Goal: Task Accomplishment & Management: Complete application form

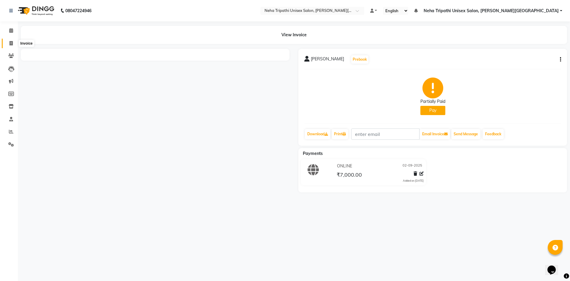
click at [11, 45] on icon at bounding box center [11, 43] width 3 height 4
select select "7540"
select select "service"
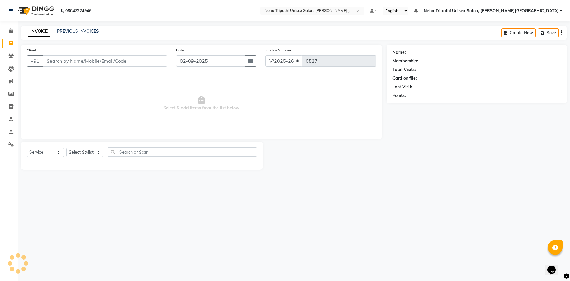
click at [115, 59] on input "Client" at bounding box center [105, 60] width 124 height 11
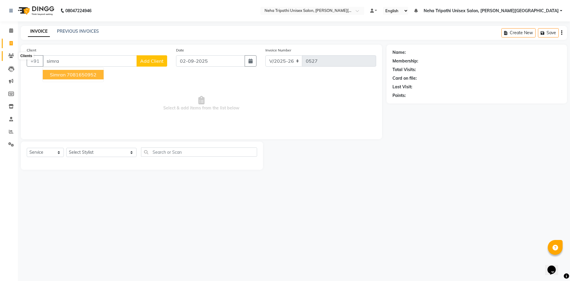
type input "simra"
click at [12, 56] on icon at bounding box center [11, 55] width 6 height 4
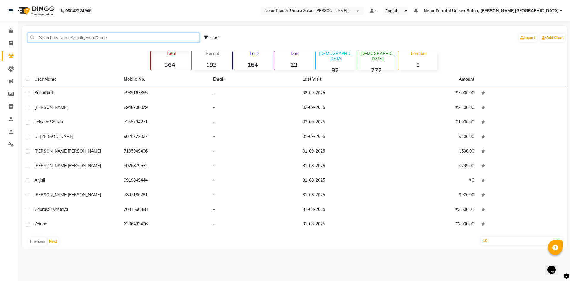
click at [145, 38] on input "text" at bounding box center [114, 37] width 172 height 9
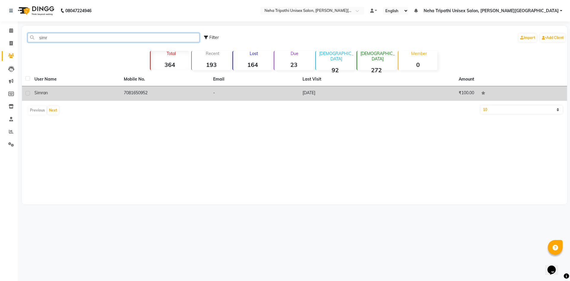
type input "simr"
click at [152, 93] on td "7081650952" at bounding box center [164, 93] width 89 height 15
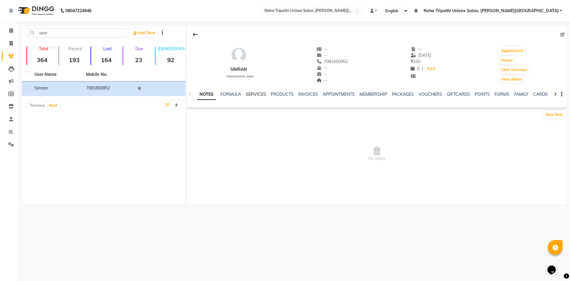
click at [250, 94] on link "SERVICES" at bounding box center [256, 93] width 20 height 5
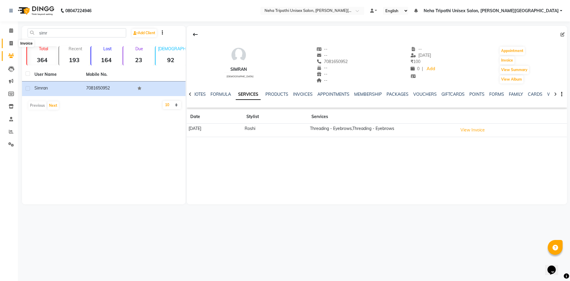
click at [12, 45] on icon at bounding box center [11, 43] width 3 height 4
select select "service"
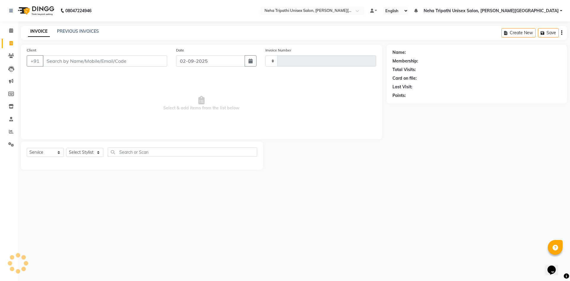
type input "0527"
select select "7540"
click at [81, 63] on input "Client" at bounding box center [105, 60] width 124 height 11
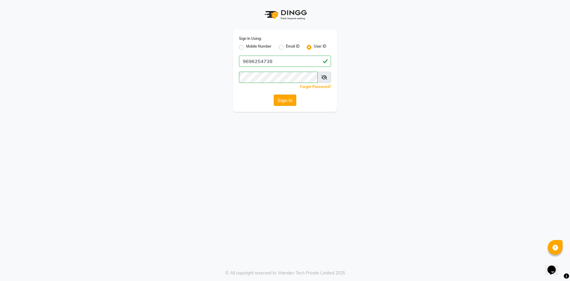
click at [281, 99] on button "Sign In" at bounding box center [285, 99] width 23 height 11
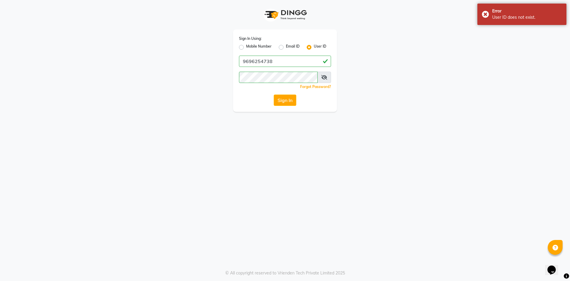
click at [275, 53] on div "Sign In Using: Mobile Number Email ID User ID 9696254738 Remember me Forgot Pas…" at bounding box center [285, 70] width 104 height 82
click at [278, 67] on div "Sign In Using: Mobile Number Email ID User ID 9696254738 Remember me Forgot Pas…" at bounding box center [285, 70] width 104 height 82
drag, startPoint x: 280, startPoint y: 60, endPoint x: 279, endPoint y: 64, distance: 4.5
click at [280, 60] on input "9696254738" at bounding box center [285, 61] width 92 height 11
click at [286, 98] on button "Sign In" at bounding box center [285, 99] width 23 height 11
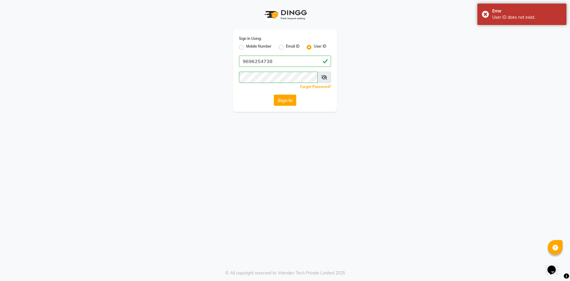
click at [246, 46] on label "Mobile Number" at bounding box center [259, 47] width 26 height 7
click at [246, 46] on input "Mobile Number" at bounding box center [248, 46] width 4 height 4
radio input "true"
radio input "false"
click at [278, 57] on input "Username" at bounding box center [295, 61] width 72 height 11
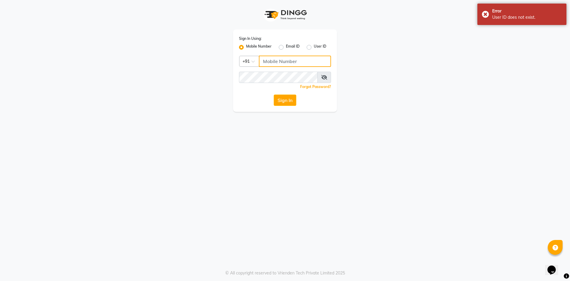
type input "9696254738"
click at [289, 98] on button "Sign In" at bounding box center [285, 99] width 23 height 11
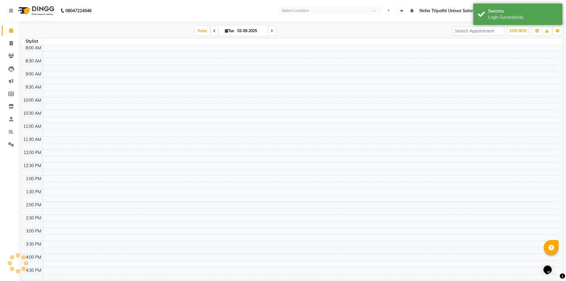
select select "en"
click at [11, 42] on icon at bounding box center [11, 43] width 3 height 4
select select "service"
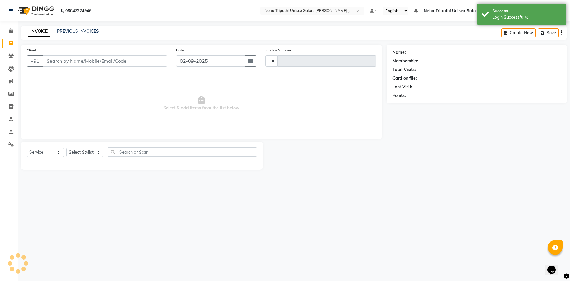
type input "0527"
select select "7540"
click at [61, 59] on input "Client" at bounding box center [105, 60] width 124 height 11
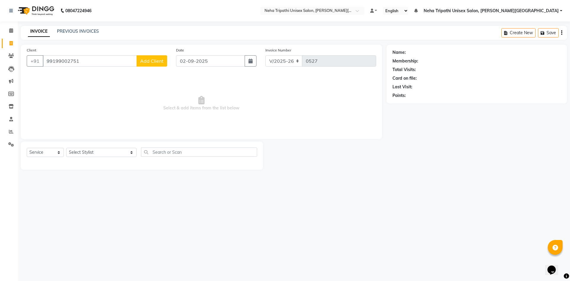
type input "99199002751"
click at [143, 61] on span "Add Client" at bounding box center [151, 61] width 23 height 6
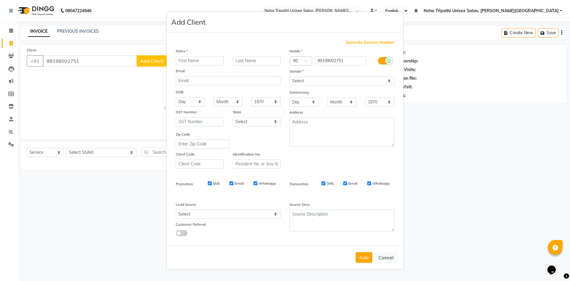
click at [201, 60] on input "text" at bounding box center [200, 60] width 48 height 9
click at [261, 61] on input "text" at bounding box center [257, 60] width 48 height 9
click at [211, 62] on input "Simran" at bounding box center [200, 60] width 48 height 9
type input "[PERSON_NAME]"
click at [321, 81] on select "Select [DEMOGRAPHIC_DATA] [DEMOGRAPHIC_DATA] Other Prefer Not To Say" at bounding box center [342, 80] width 105 height 9
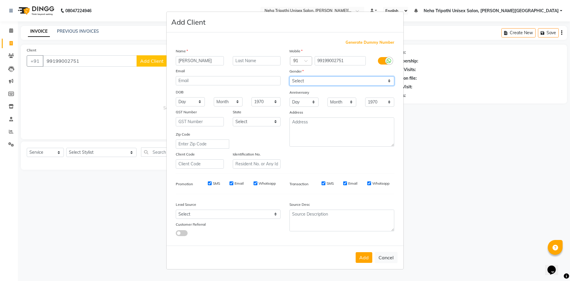
select select "[DEMOGRAPHIC_DATA]"
click at [290, 76] on select "Select [DEMOGRAPHIC_DATA] [DEMOGRAPHIC_DATA] Other Prefer Not To Say" at bounding box center [342, 80] width 105 height 9
click at [370, 258] on button "Add" at bounding box center [364, 257] width 17 height 11
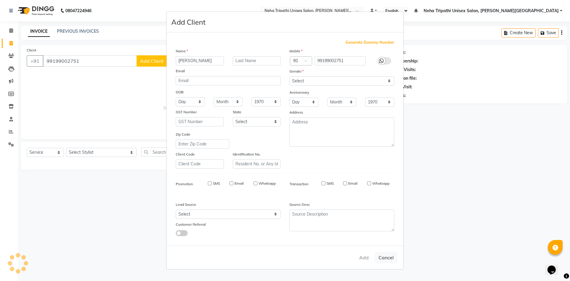
select select
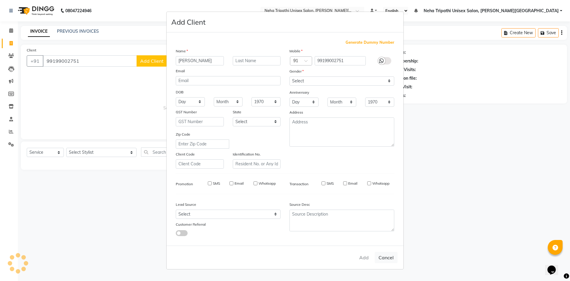
select select
checkbox input "false"
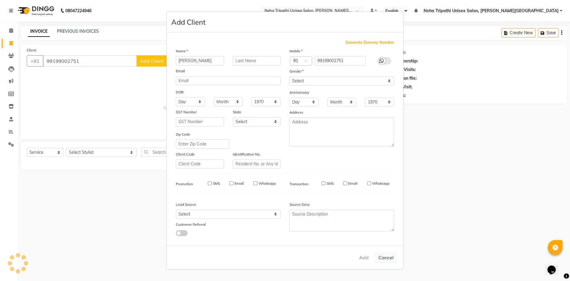
checkbox input "false"
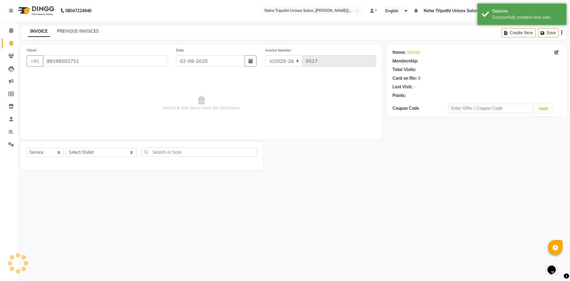
select select "1: Object"
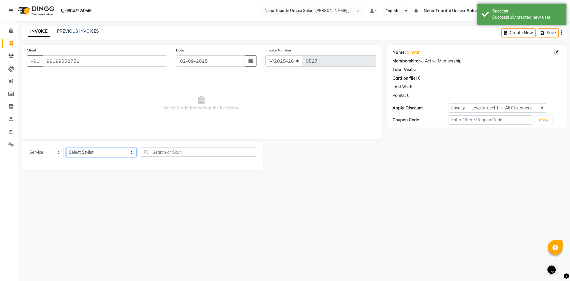
click at [101, 155] on select "Select Stylist [PERSON_NAME] [PERSON_NAME] [PERSON_NAME] Unisex Salon, [PERSON_…" at bounding box center [101, 152] width 70 height 9
select select "89787"
click at [66, 148] on select "Select Stylist [PERSON_NAME] [PERSON_NAME] [PERSON_NAME] Unisex Salon, [PERSON_…" at bounding box center [101, 152] width 70 height 9
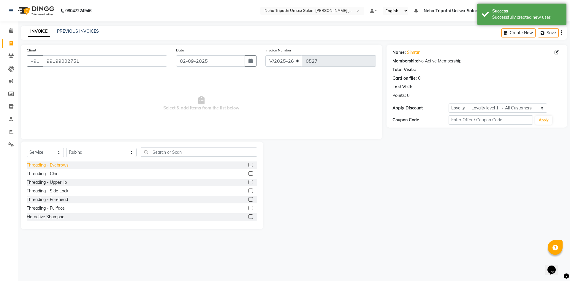
click at [56, 167] on div "Threading - Eyebrows" at bounding box center [48, 165] width 42 height 6
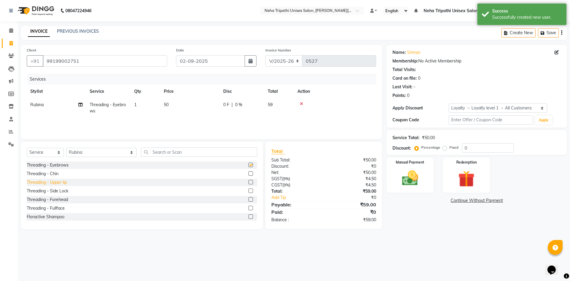
checkbox input "false"
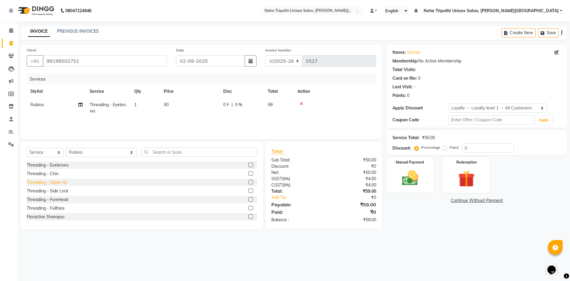
click at [55, 181] on div "Threading - Upper lip" at bounding box center [47, 182] width 40 height 6
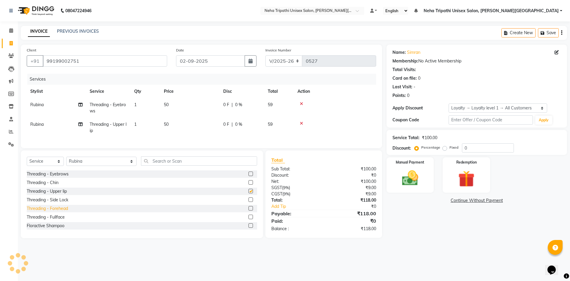
checkbox input "false"
click at [51, 186] on div "Threading - Chin" at bounding box center [43, 182] width 32 height 6
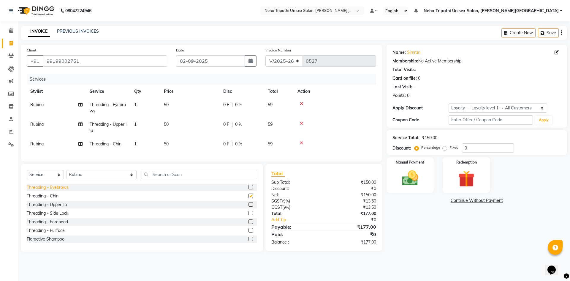
checkbox input "false"
click at [302, 104] on icon at bounding box center [301, 104] width 3 height 4
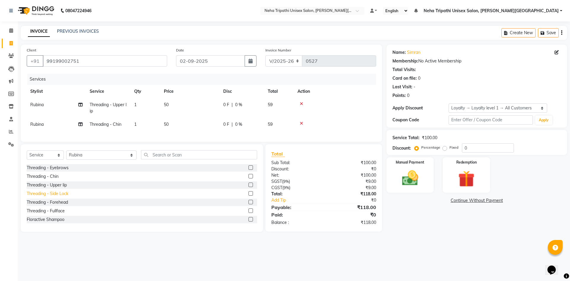
click at [55, 197] on div "Threading - Side Lock" at bounding box center [48, 193] width 42 height 6
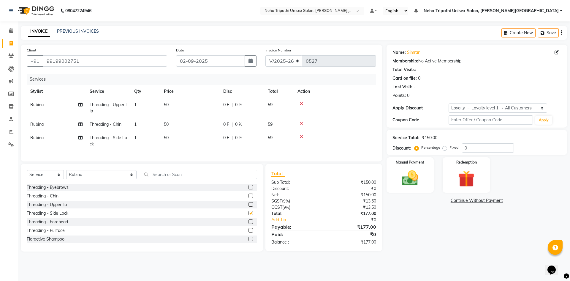
checkbox input "false"
click at [450, 148] on label "Fixed" at bounding box center [454, 147] width 9 height 5
click at [445, 148] on input "Fixed" at bounding box center [446, 147] width 4 height 4
radio input "true"
click at [491, 146] on input "0" at bounding box center [488, 147] width 52 height 9
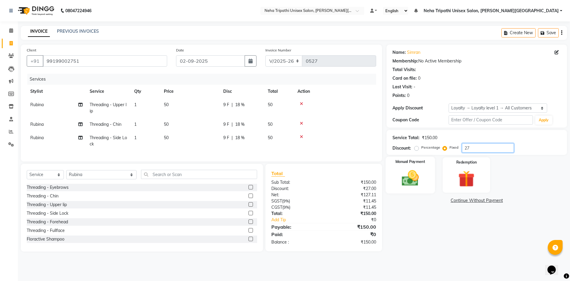
type input "27"
click at [419, 171] on img at bounding box center [411, 178] width 28 height 20
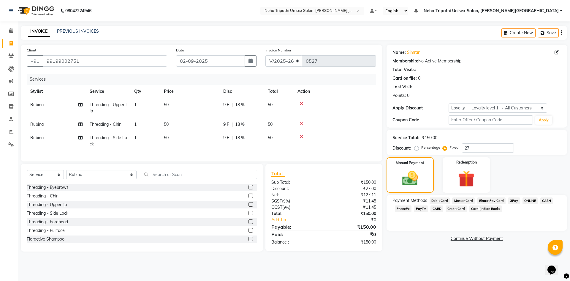
click at [525, 201] on span "ONLINE" at bounding box center [530, 200] width 15 height 7
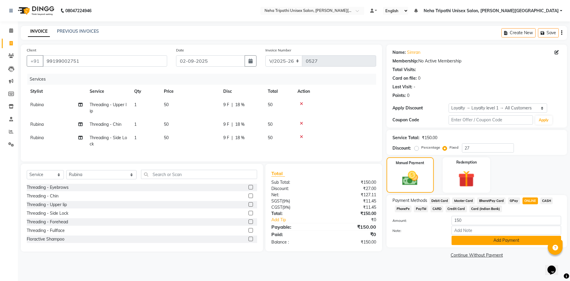
click at [495, 240] on button "Add Payment" at bounding box center [507, 240] width 110 height 9
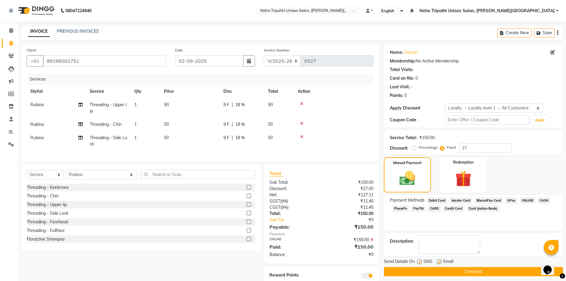
click at [483, 269] on button "Checkout" at bounding box center [473, 271] width 179 height 9
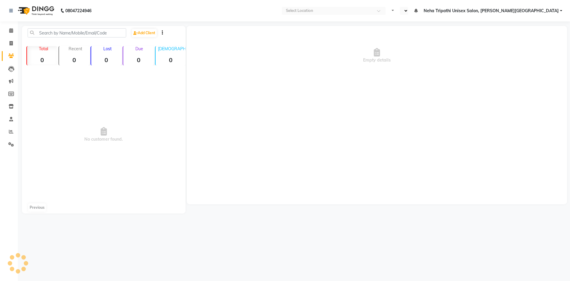
select select "en"
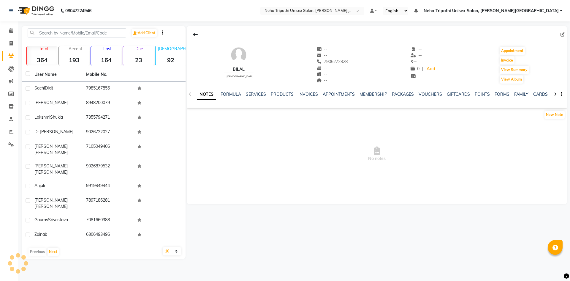
click at [553, 12] on span "Neha Tripathi Unisex Salon, [PERSON_NAME][GEOGRAPHIC_DATA]" at bounding box center [491, 11] width 135 height 6
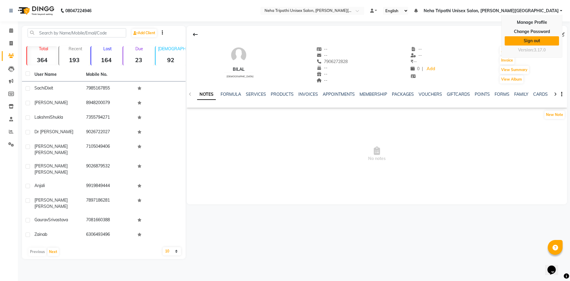
click at [543, 39] on link "Sign out" at bounding box center [532, 40] width 54 height 9
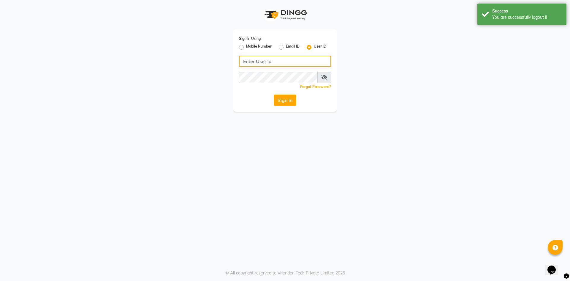
type input "9696254738"
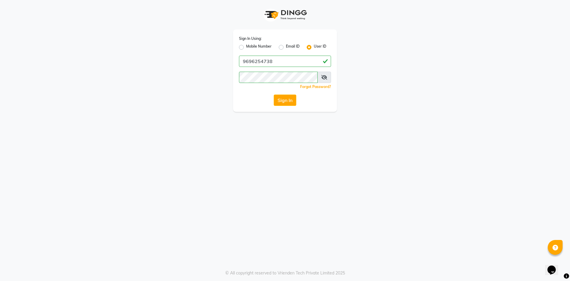
drag, startPoint x: 309, startPoint y: 47, endPoint x: 302, endPoint y: 49, distance: 7.2
click at [314, 47] on label "User ID" at bounding box center [320, 47] width 12 height 7
click at [314, 47] on input "User ID" at bounding box center [316, 46] width 4 height 4
click at [293, 56] on div "Sign In Using: Mobile Number Email ID User ID Remember me Forgot Password? Sign…" at bounding box center [285, 70] width 104 height 82
click at [292, 59] on input "Username" at bounding box center [285, 61] width 92 height 11
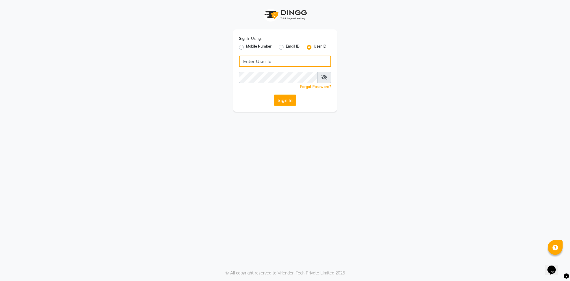
type input "neha@123"
drag, startPoint x: 291, startPoint y: 101, endPoint x: 285, endPoint y: 99, distance: 5.6
click at [292, 101] on button "Sign In" at bounding box center [285, 99] width 23 height 11
